Goal: Check status

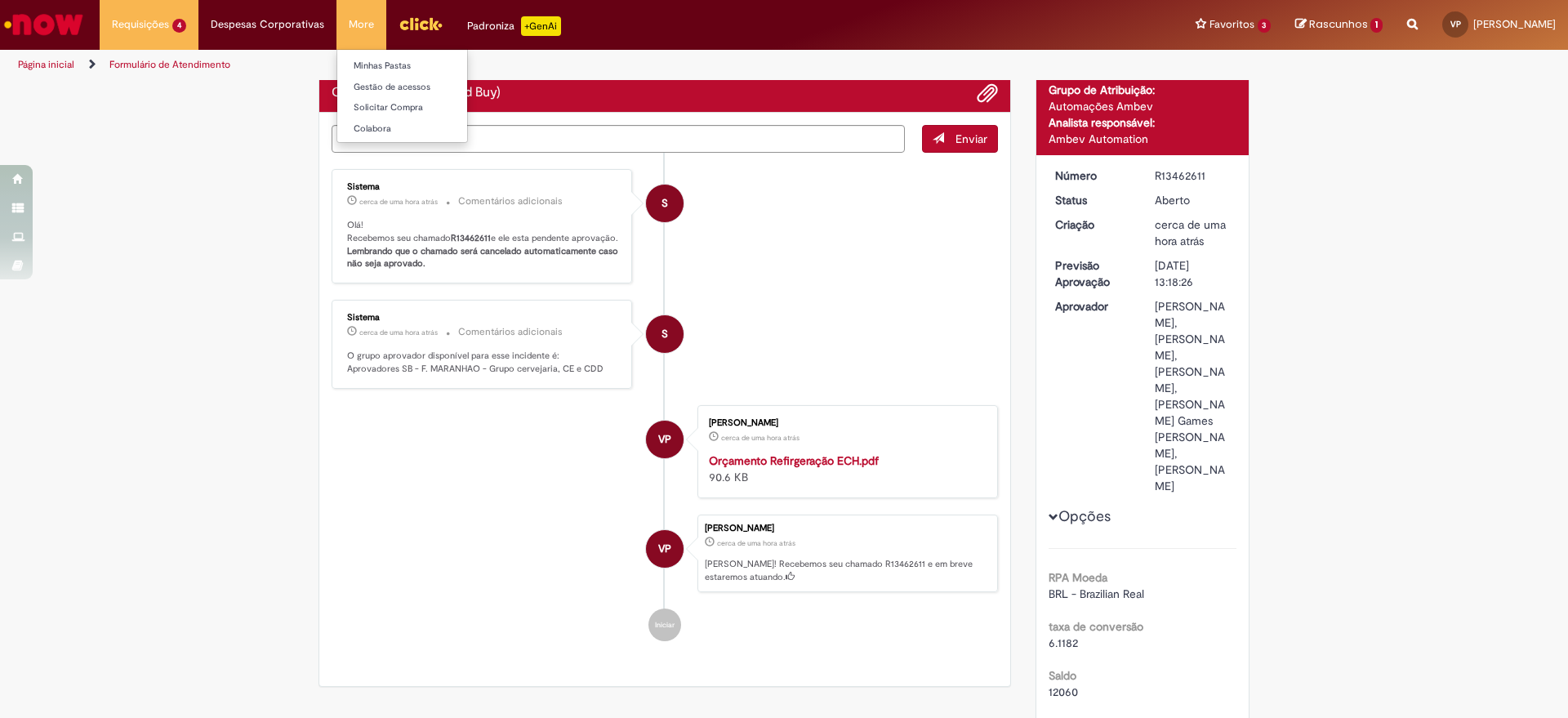
scroll to position [102, 0]
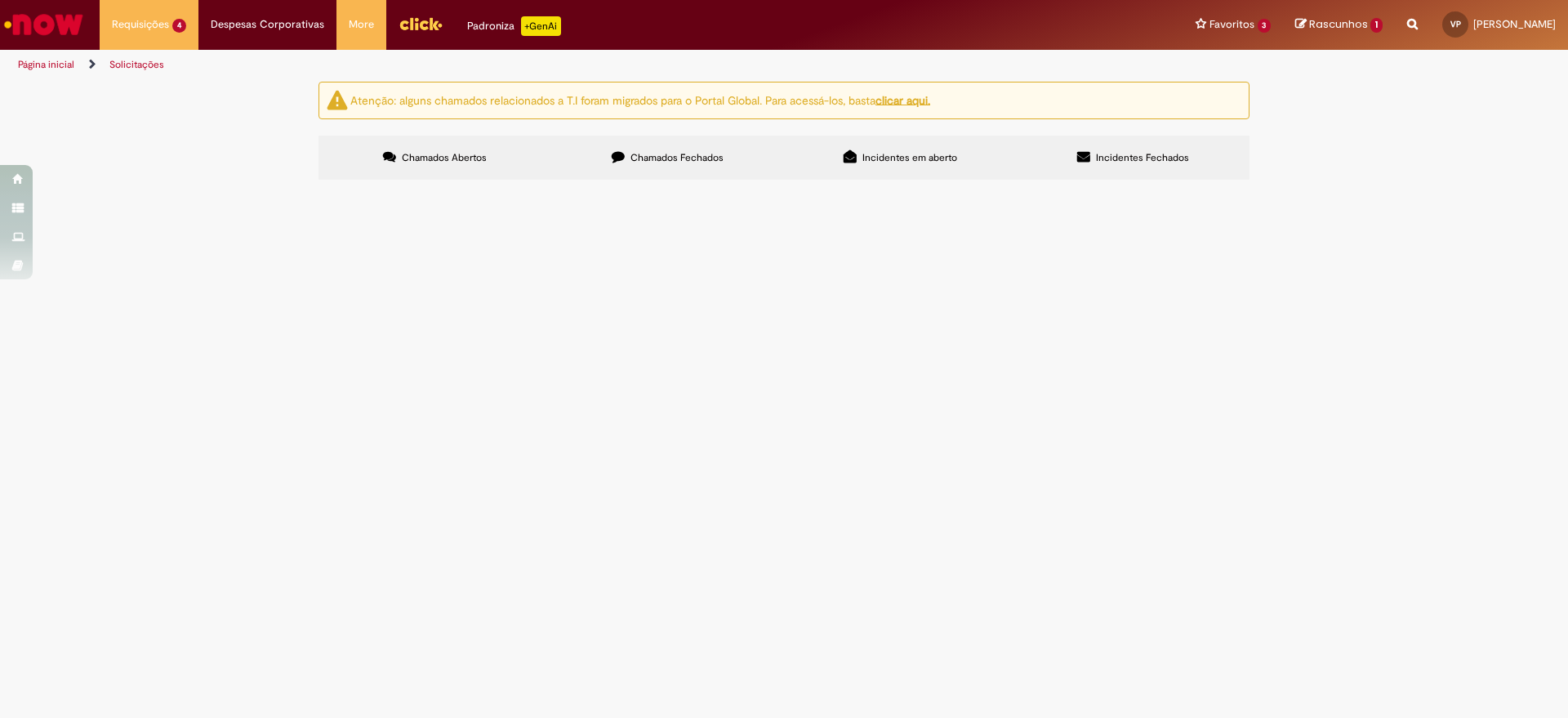
click at [0, 0] on span "Solicito compra dos materiais para revisão do sistema de subida de filme da EPC…" at bounding box center [0, 0] width 0 height 0
